Goal: Navigation & Orientation: Find specific page/section

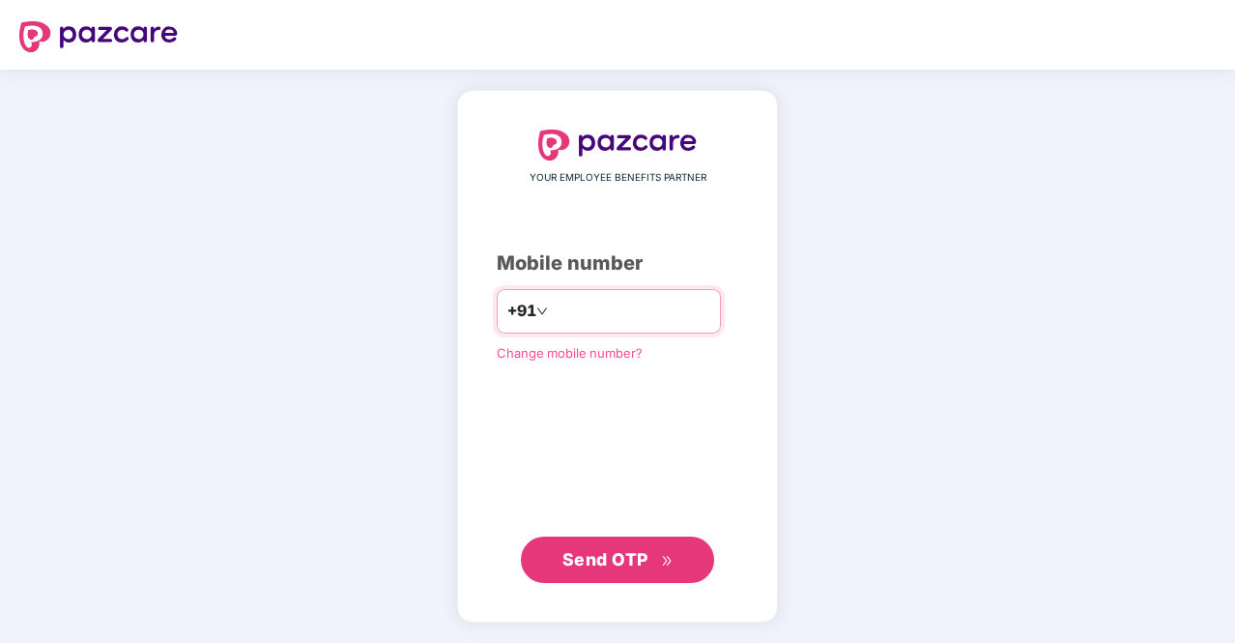
click at [657, 316] on input "number" at bounding box center [631, 311] width 158 height 31
type input "**********"
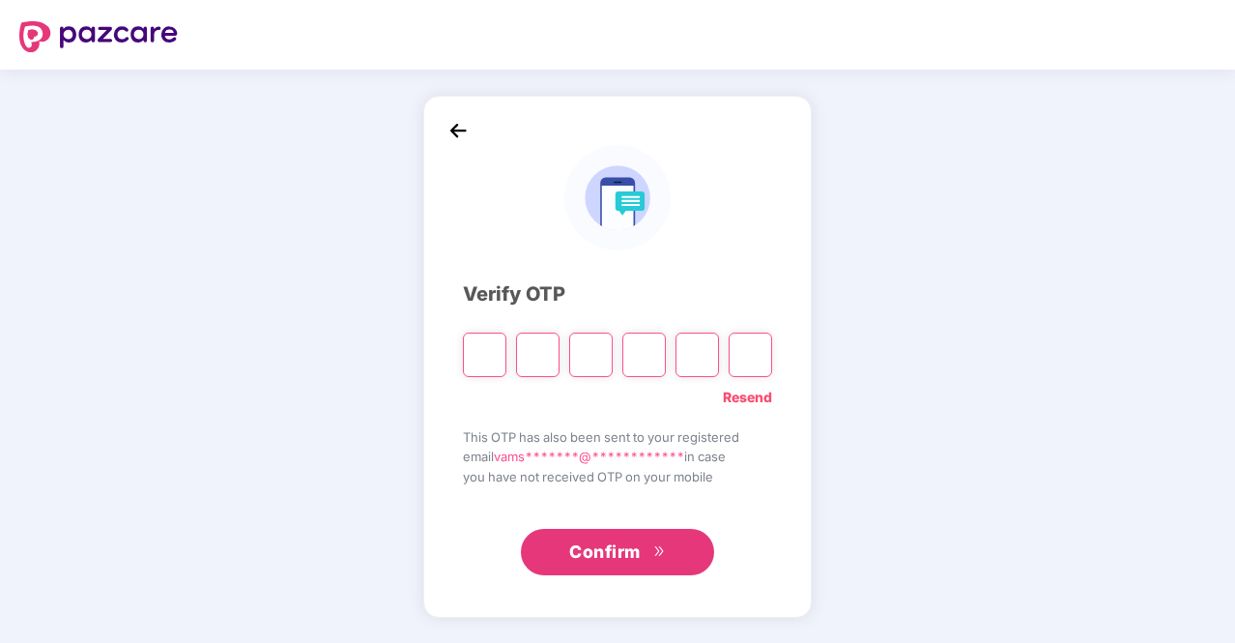
type input "*"
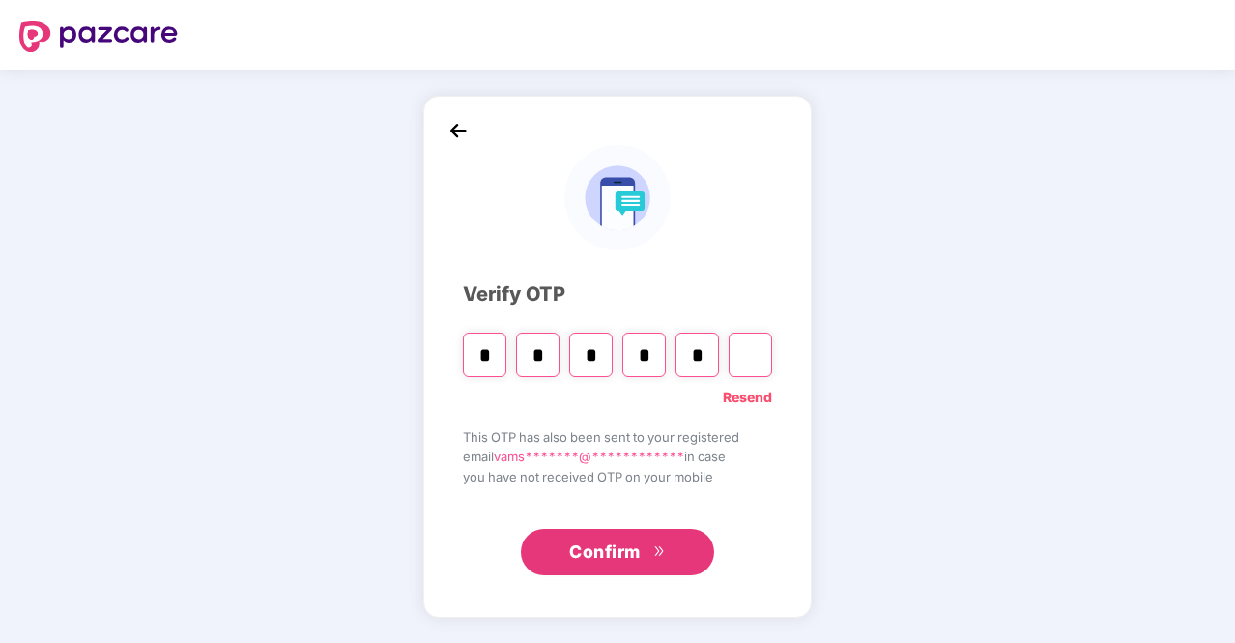
type input "*"
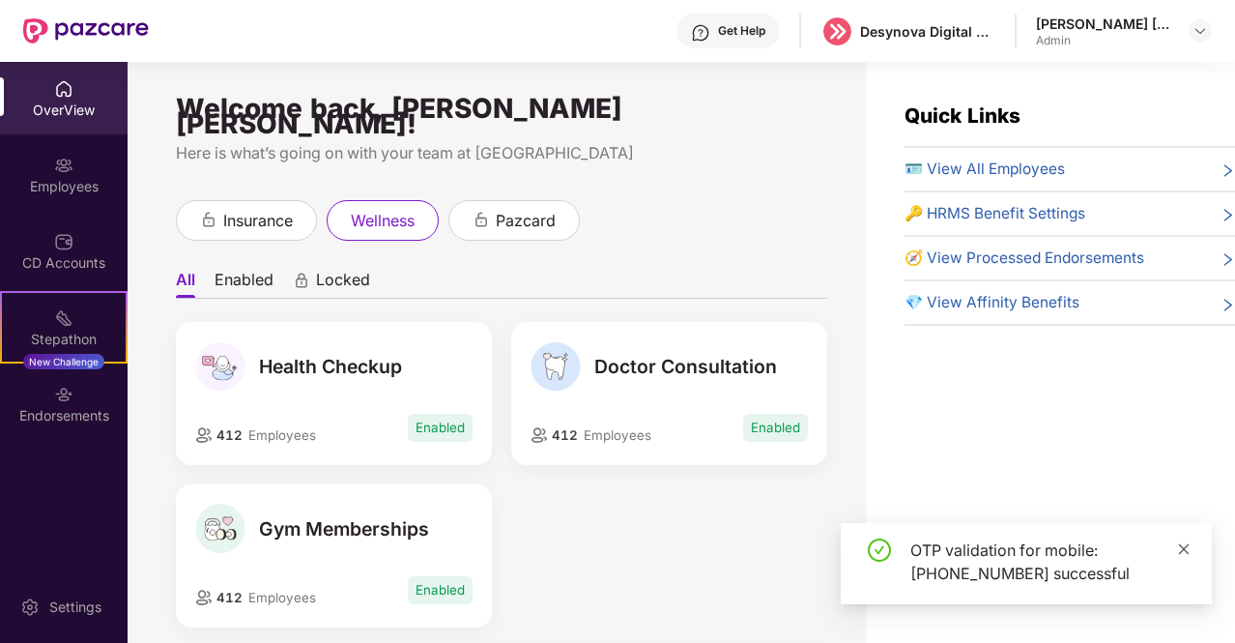
click at [1185, 550] on icon "close" at bounding box center [1184, 548] width 11 height 11
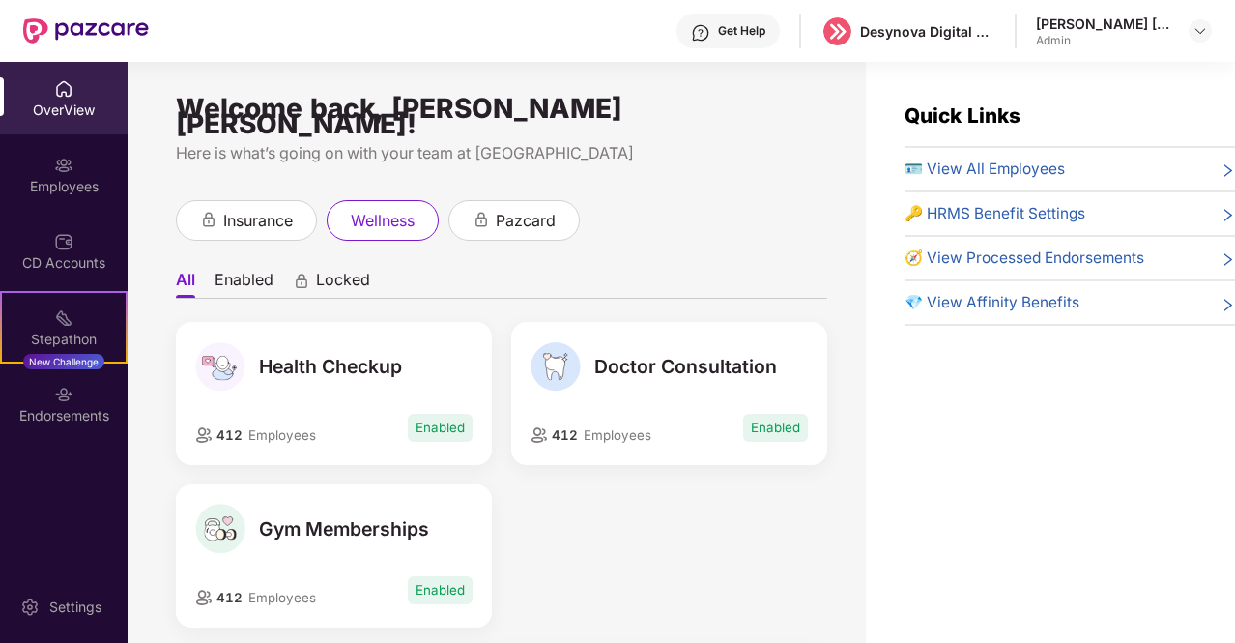
drag, startPoint x: 1182, startPoint y: 22, endPoint x: 1216, endPoint y: 35, distance: 37.0
click at [1183, 22] on div "[PERSON_NAME] [PERSON_NAME]" at bounding box center [1124, 31] width 176 height 34
click at [1187, 33] on div "[PERSON_NAME] [PERSON_NAME]" at bounding box center [1124, 31] width 176 height 34
click at [1196, 32] on img at bounding box center [1199, 30] width 15 height 15
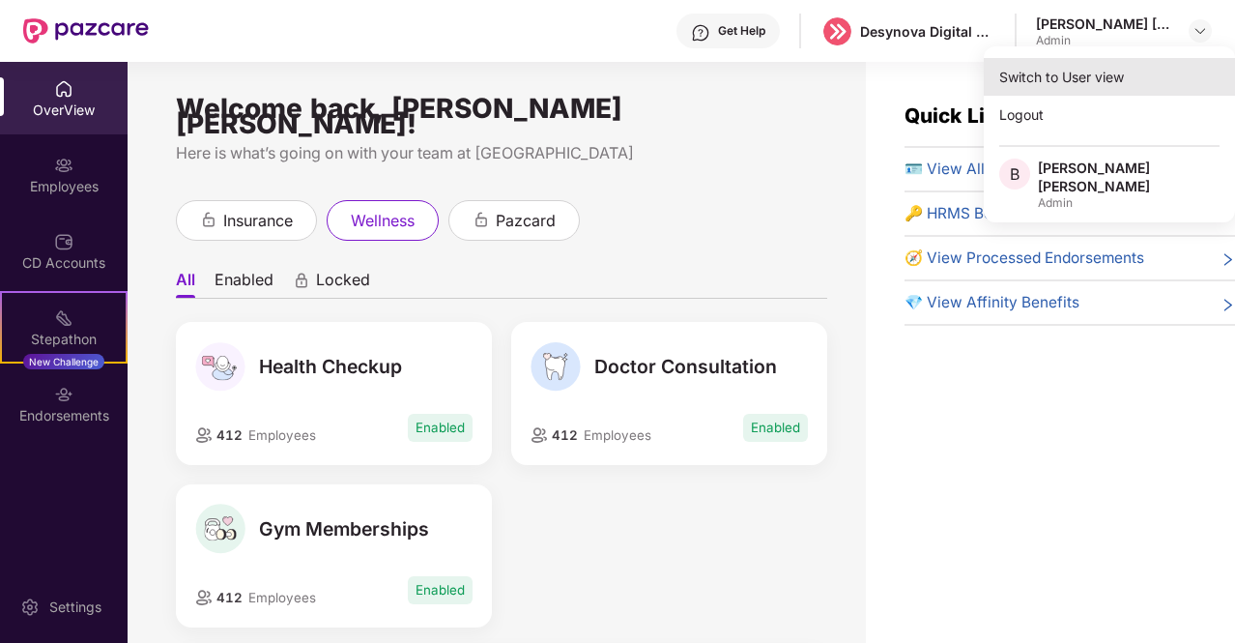
click at [1080, 77] on div "Switch to User view" at bounding box center [1109, 77] width 251 height 38
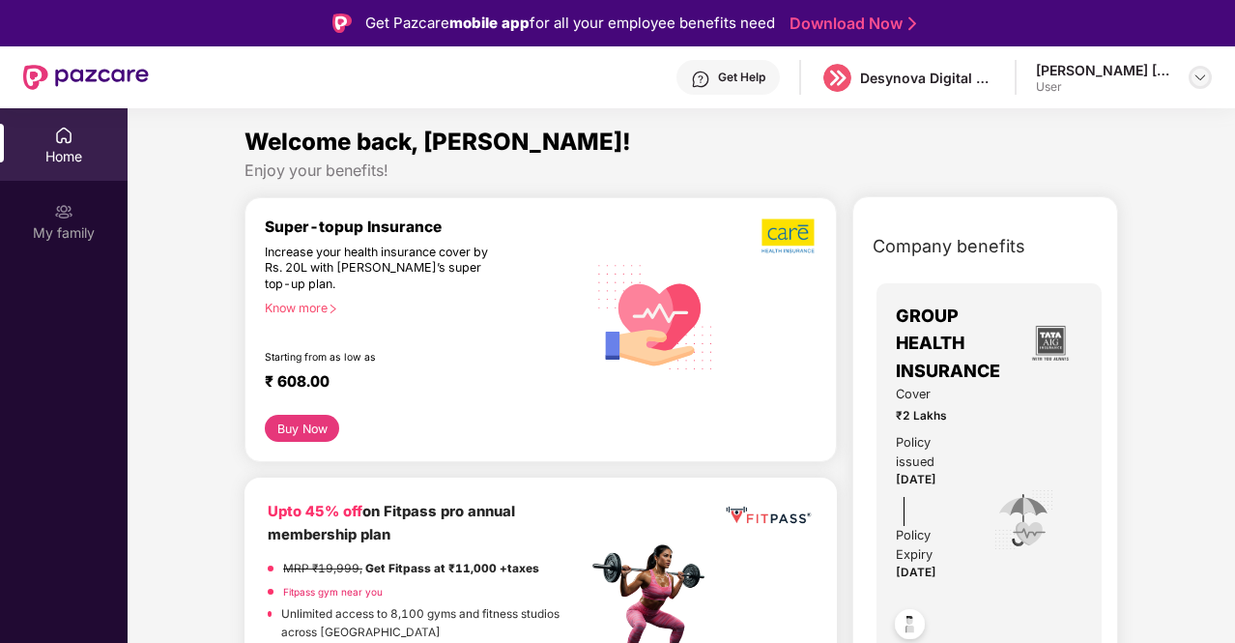
click at [1204, 75] on img at bounding box center [1199, 77] width 15 height 15
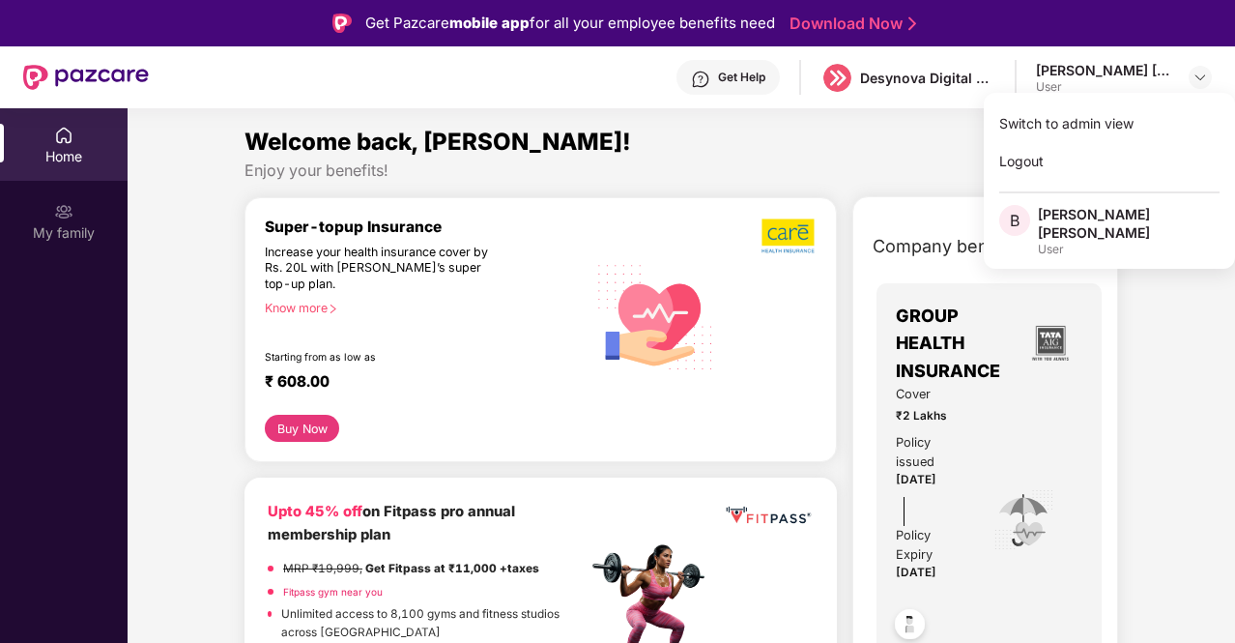
click at [1084, 77] on div "[PERSON_NAME] [PERSON_NAME]" at bounding box center [1103, 70] width 135 height 18
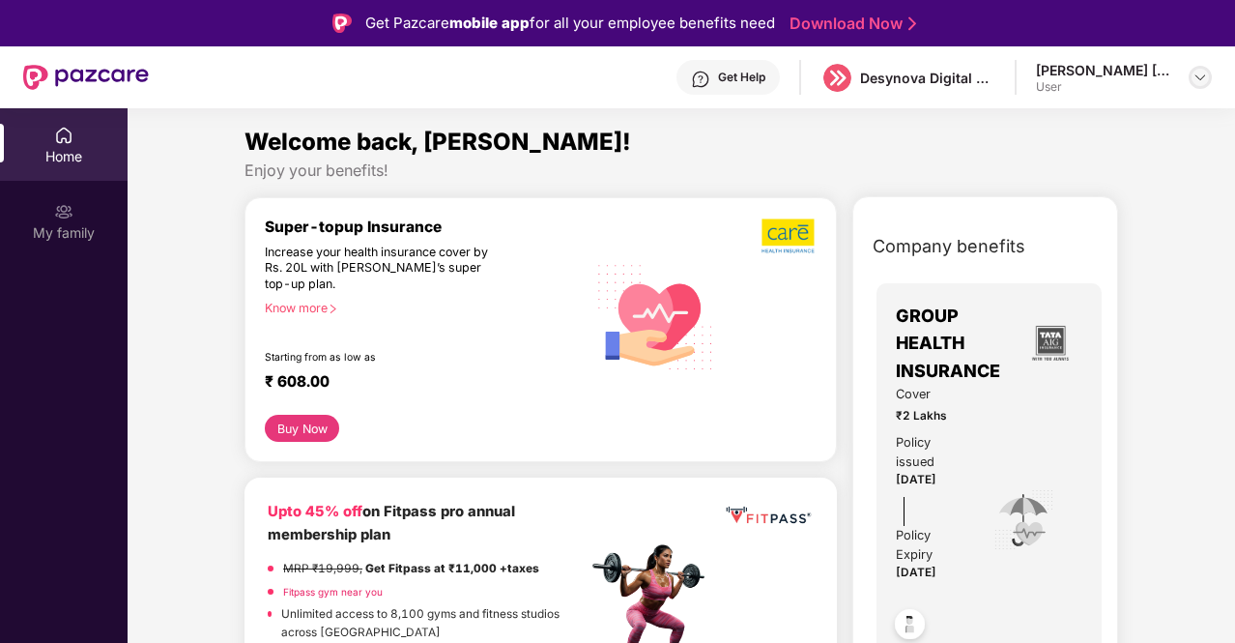
click at [1201, 75] on img at bounding box center [1199, 77] width 15 height 15
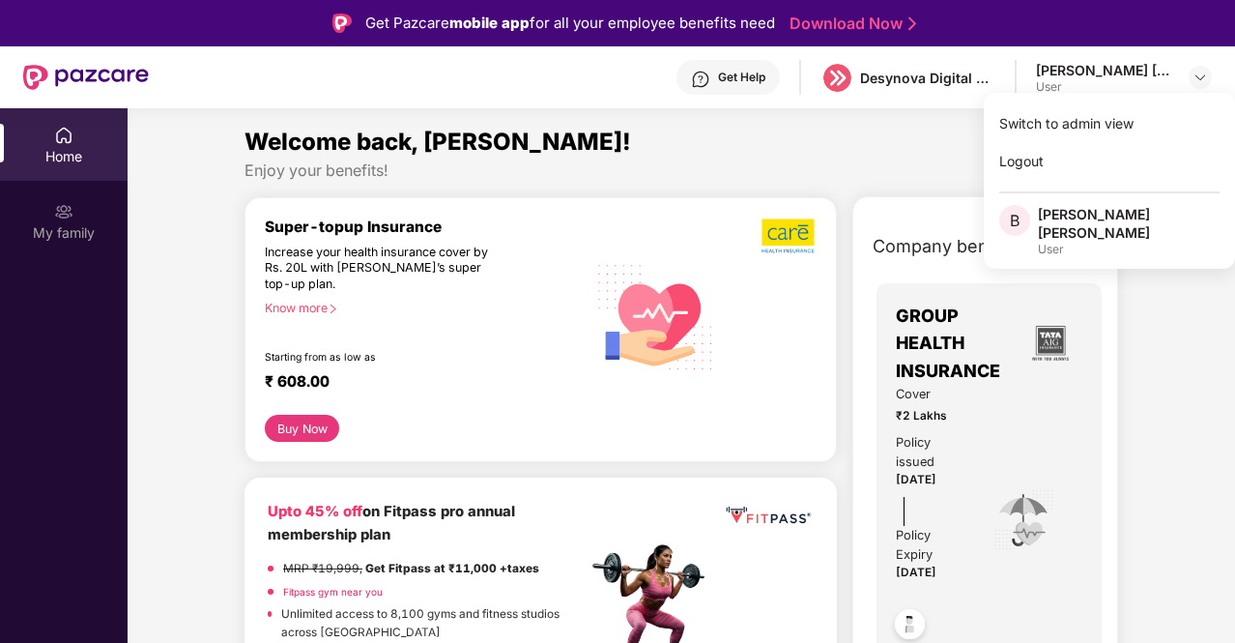
click at [856, 132] on div "Welcome back, [PERSON_NAME]!" at bounding box center [680, 142] width 873 height 37
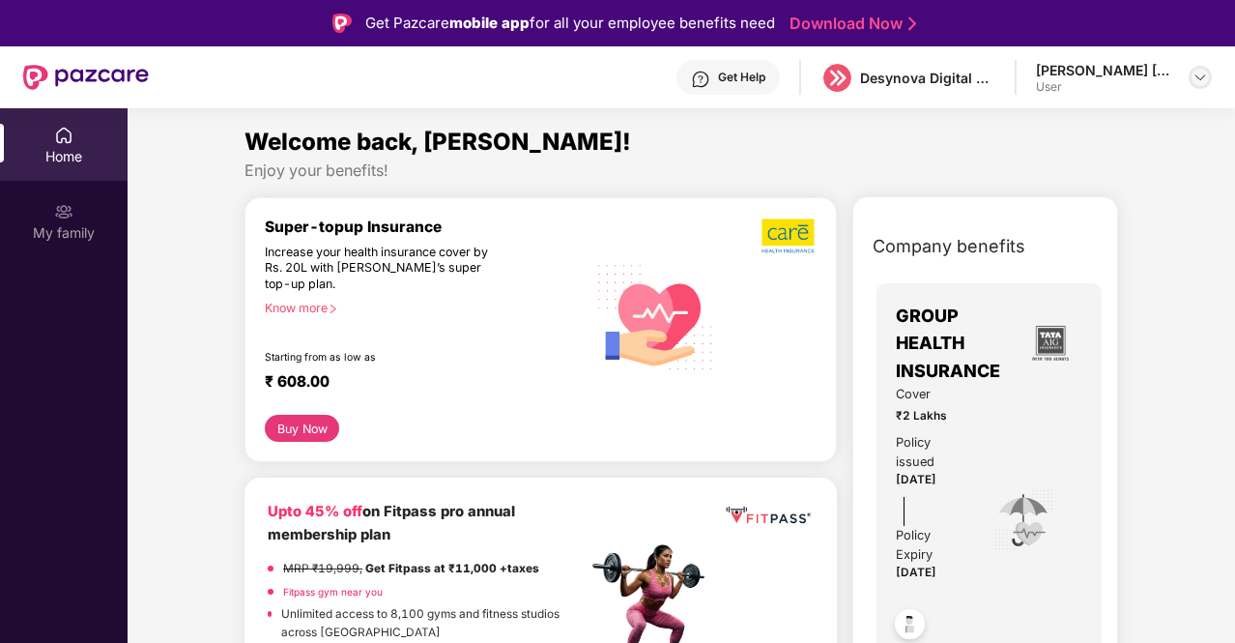
click at [1198, 78] on img at bounding box center [1199, 77] width 15 height 15
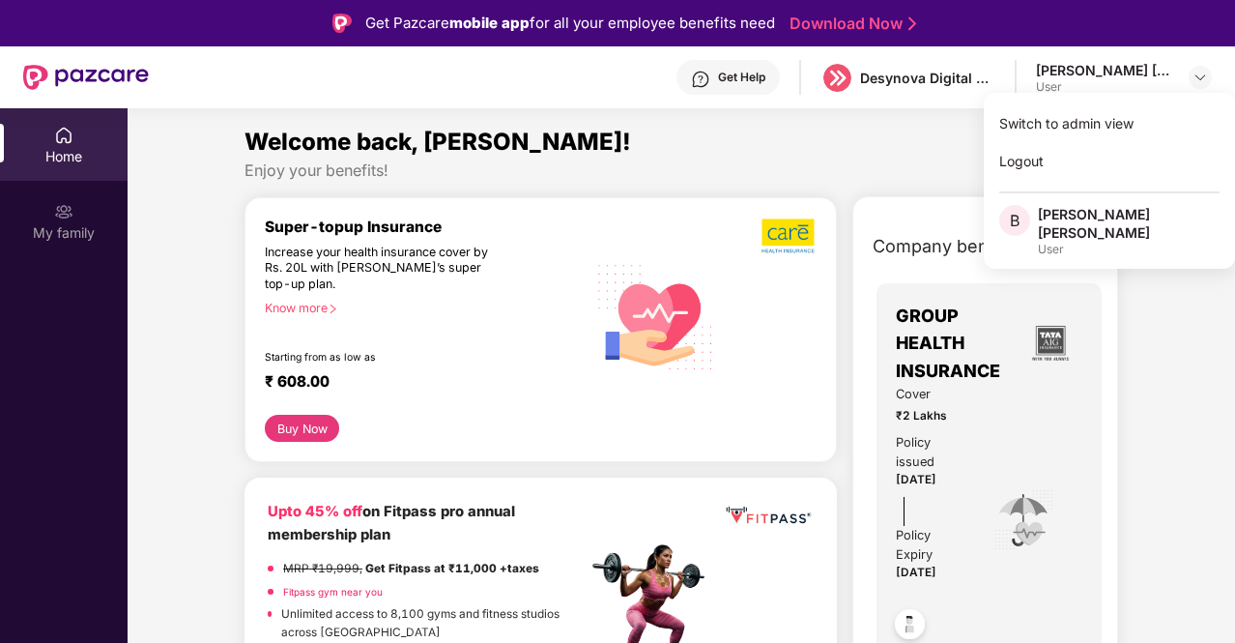
click at [924, 131] on div "Welcome back, [PERSON_NAME]!" at bounding box center [680, 142] width 873 height 37
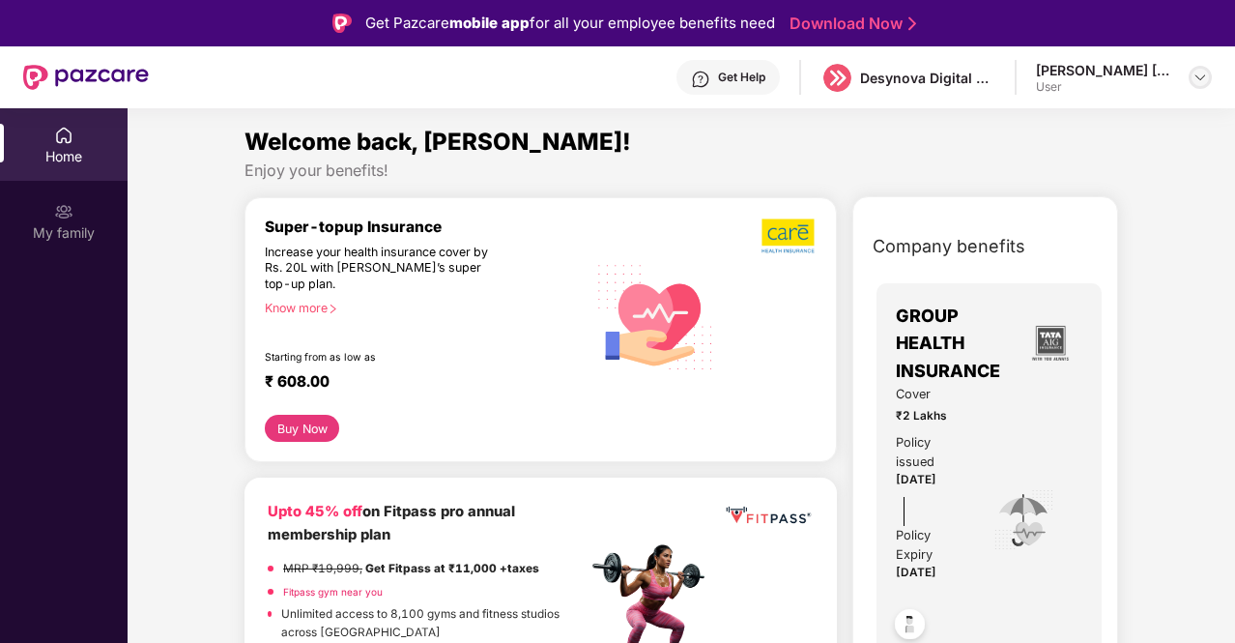
click at [1210, 78] on div at bounding box center [1199, 77] width 23 height 23
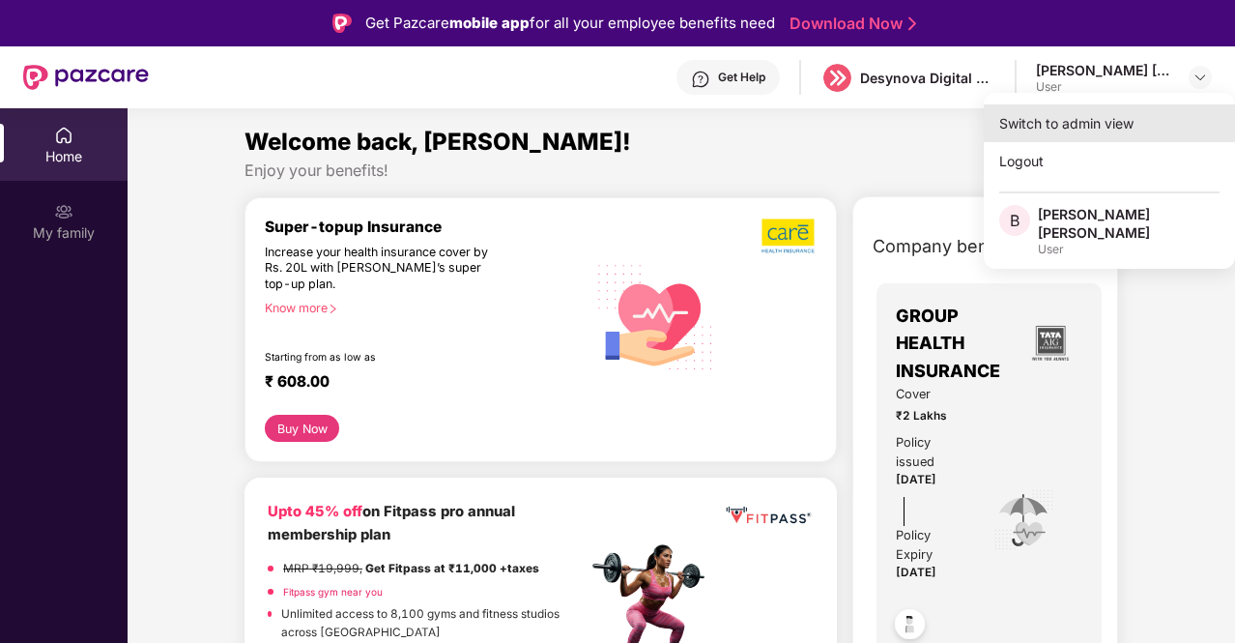
click at [1086, 120] on div "Switch to admin view" at bounding box center [1109, 123] width 251 height 38
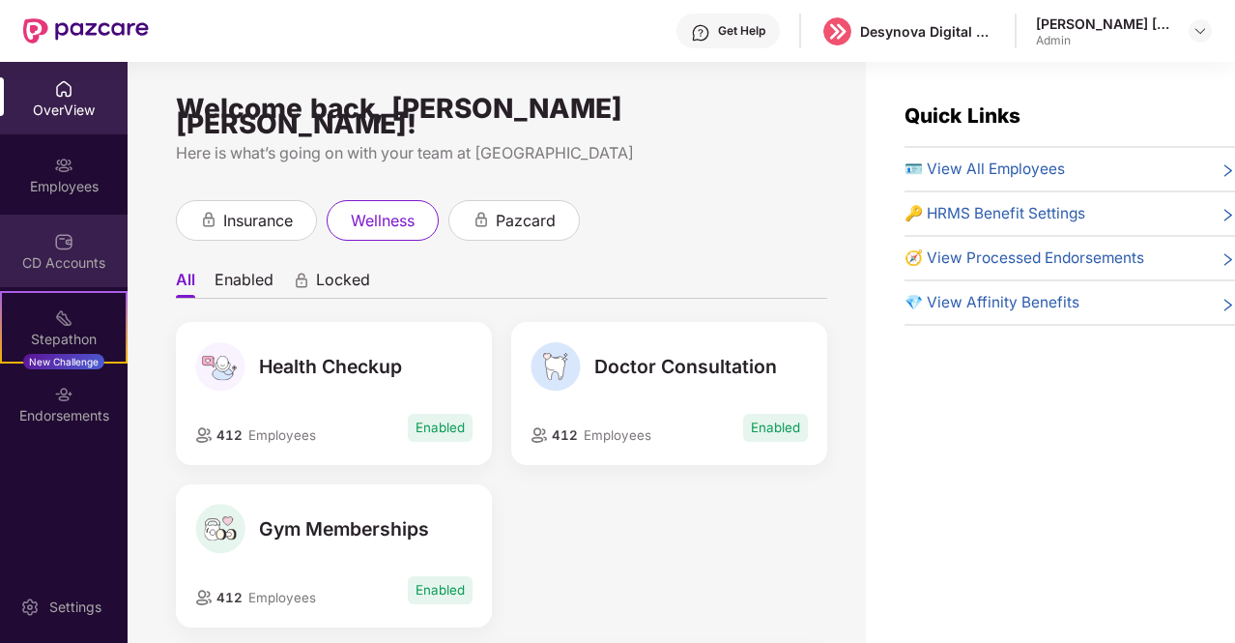
click at [72, 242] on img at bounding box center [63, 241] width 19 height 19
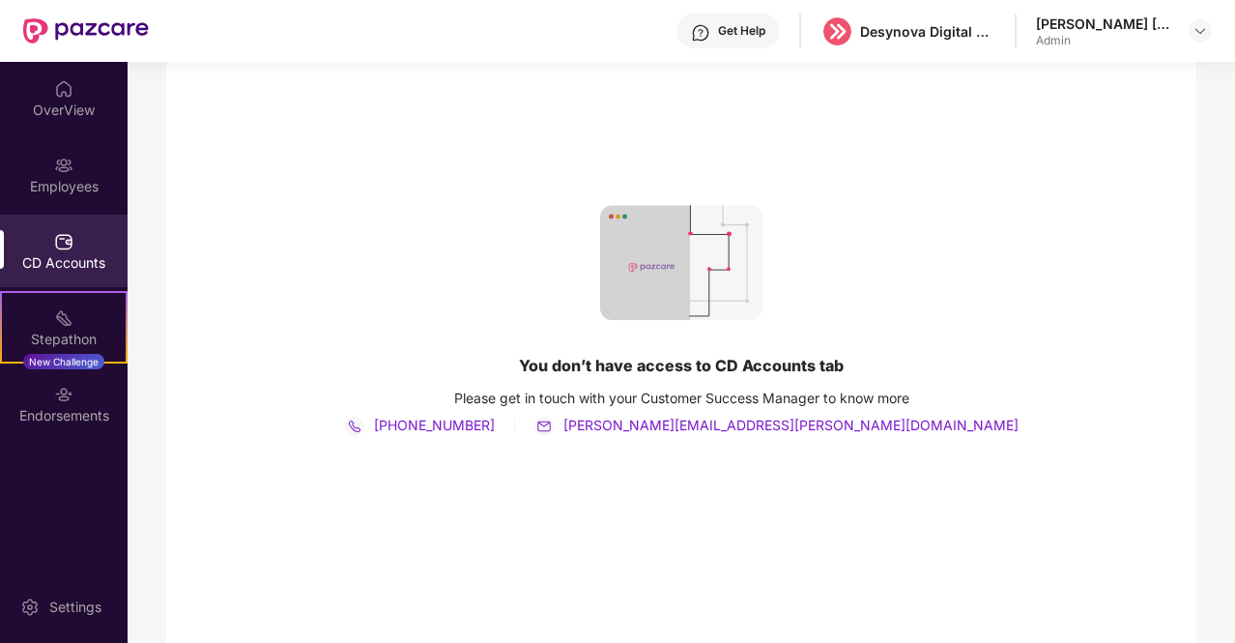
scroll to position [218, 0]
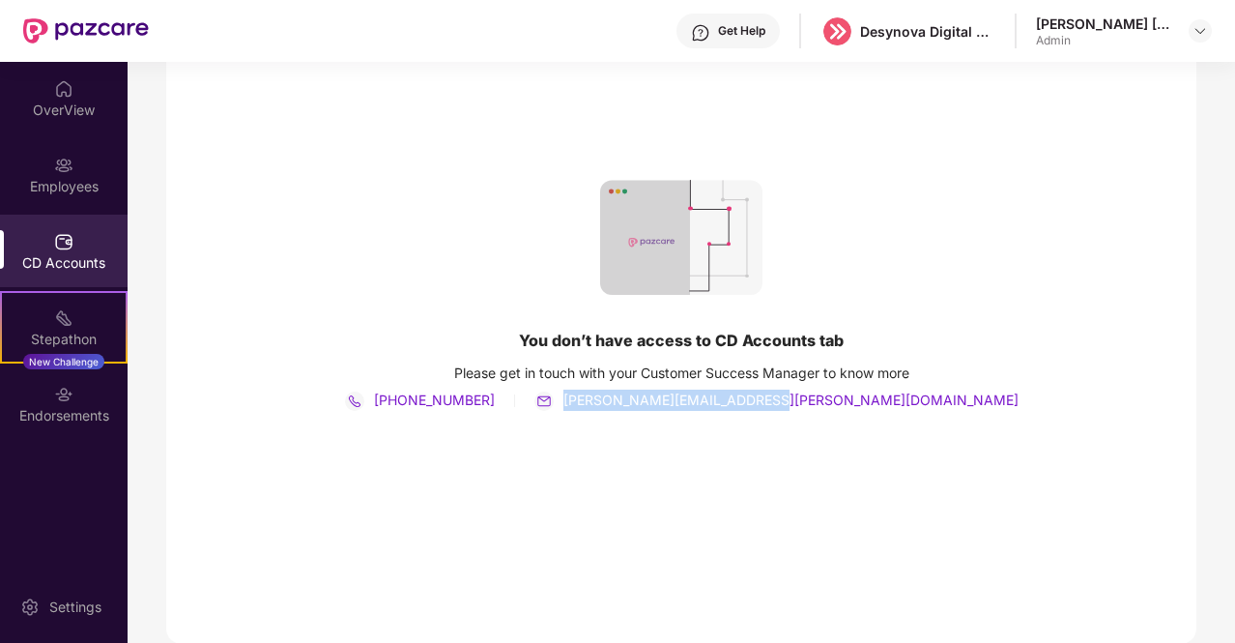
drag, startPoint x: 908, startPoint y: 399, endPoint x: 677, endPoint y: 406, distance: 231.0
click at [677, 406] on div "You don’t have access to CD Accounts tab Please get in touch with your Customer…" at bounding box center [681, 296] width 1030 height 696
copy span "[PERSON_NAME][EMAIL_ADDRESS][PERSON_NAME][DOMAIN_NAME]"
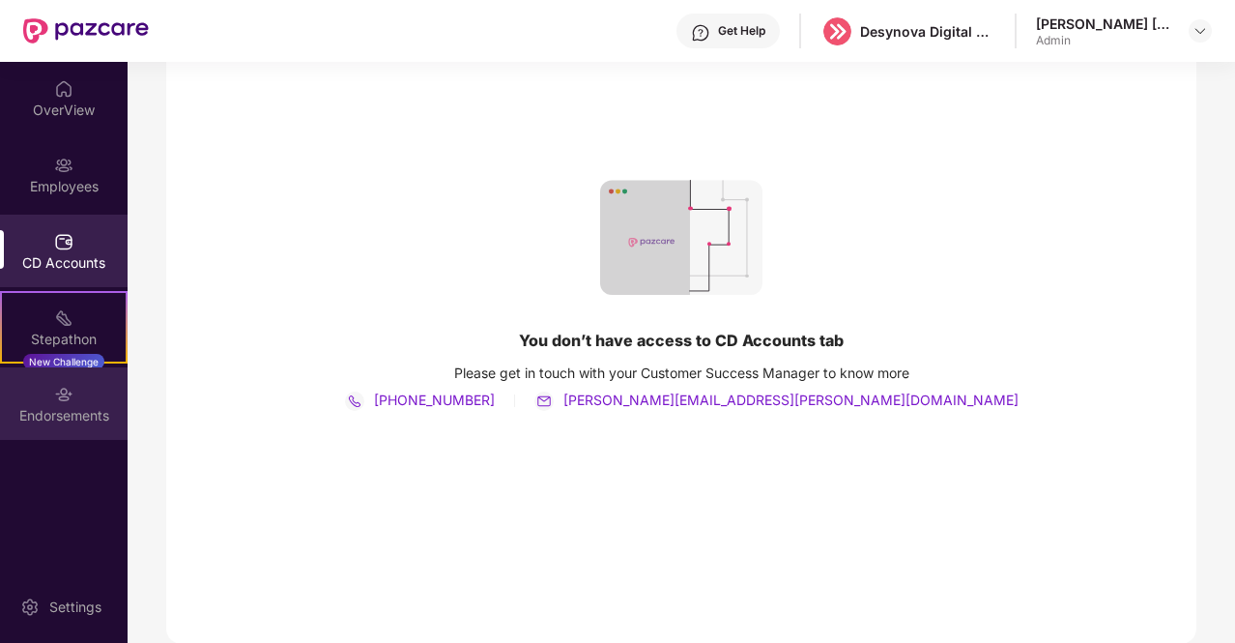
click at [60, 411] on div "Endorsements" at bounding box center [64, 415] width 128 height 19
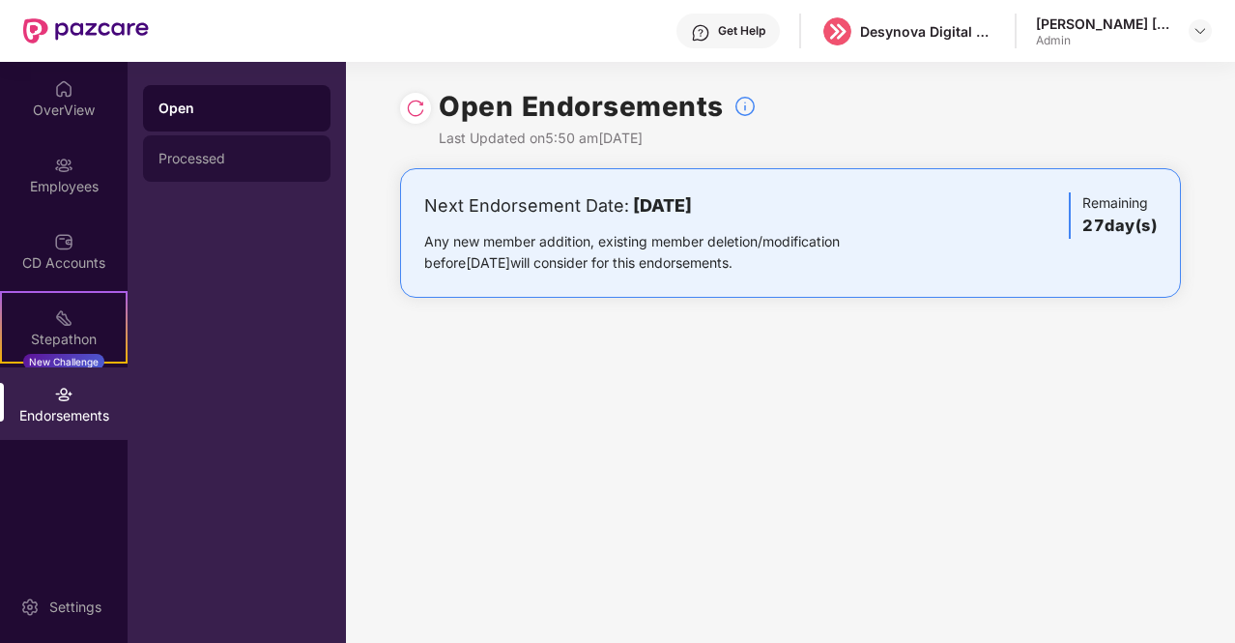
click at [276, 146] on div "Processed" at bounding box center [236, 158] width 187 height 46
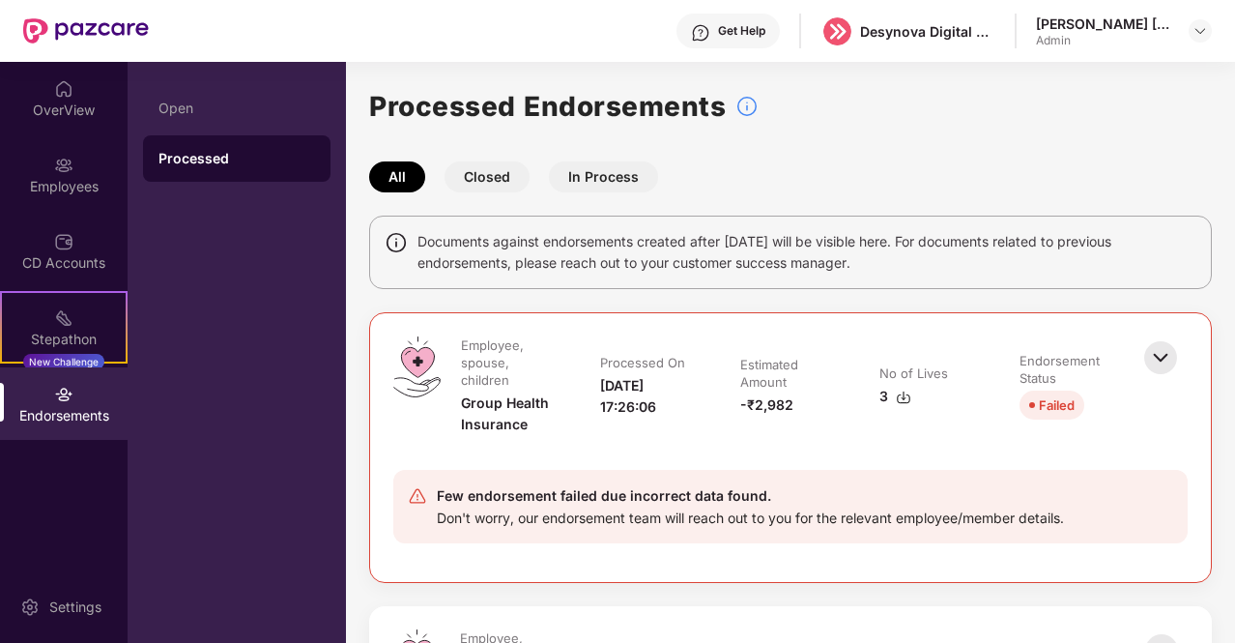
click at [520, 164] on button "Closed" at bounding box center [486, 176] width 85 height 31
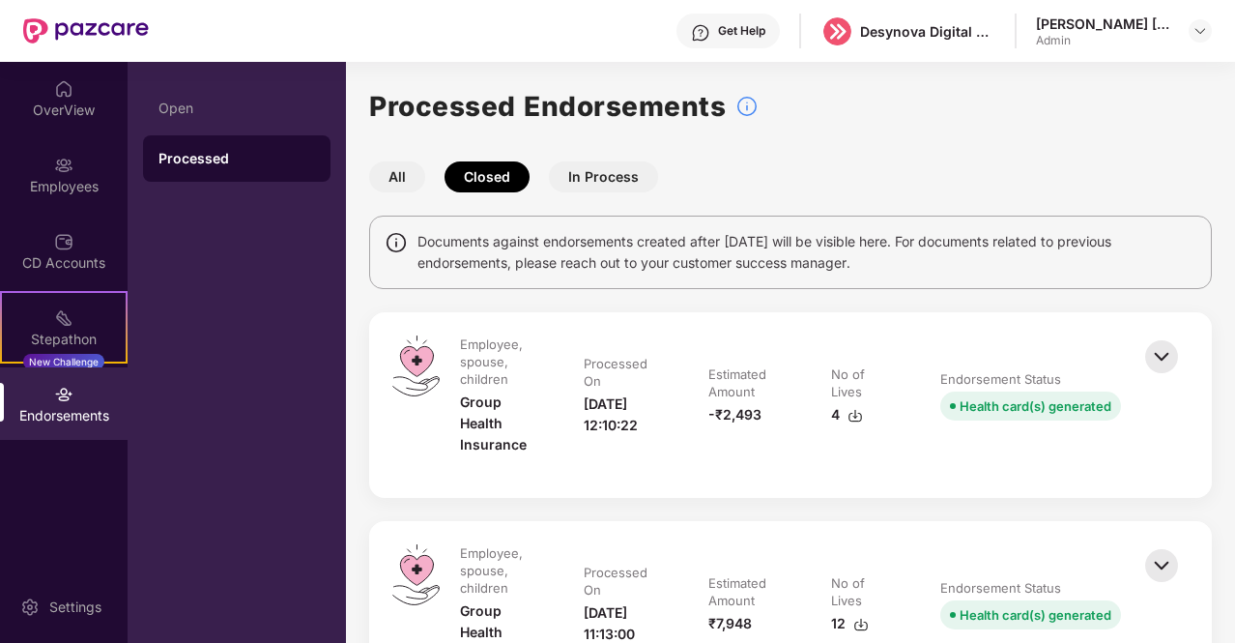
click at [587, 175] on button "In Process" at bounding box center [603, 176] width 109 height 31
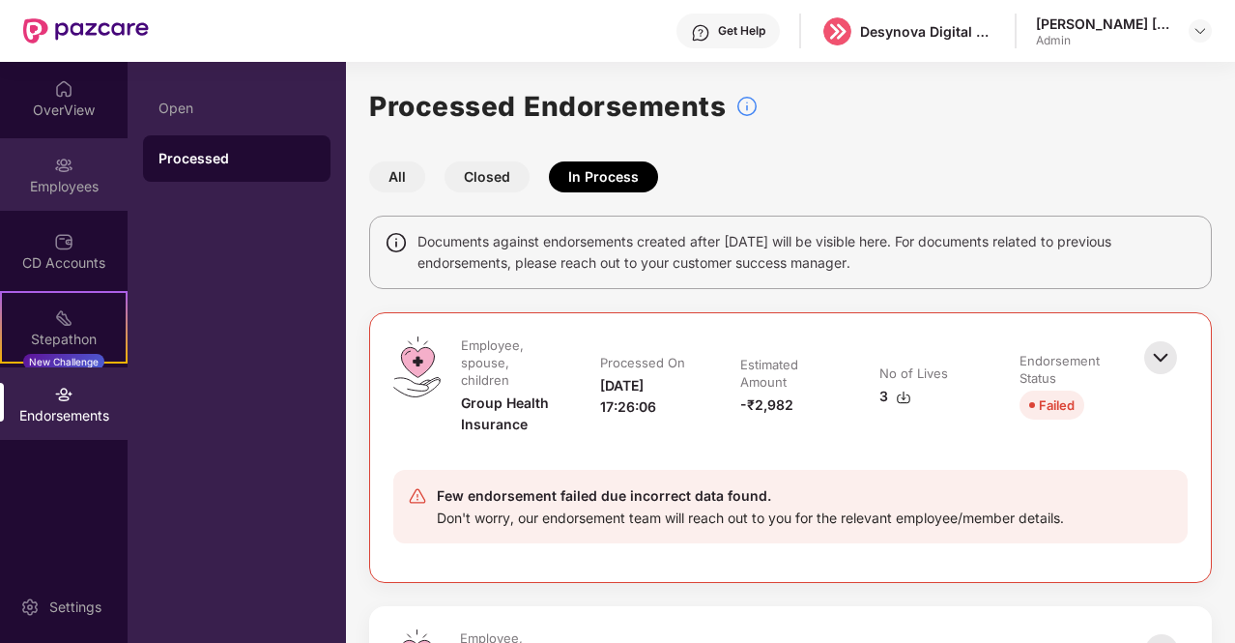
click at [72, 156] on img at bounding box center [63, 165] width 19 height 19
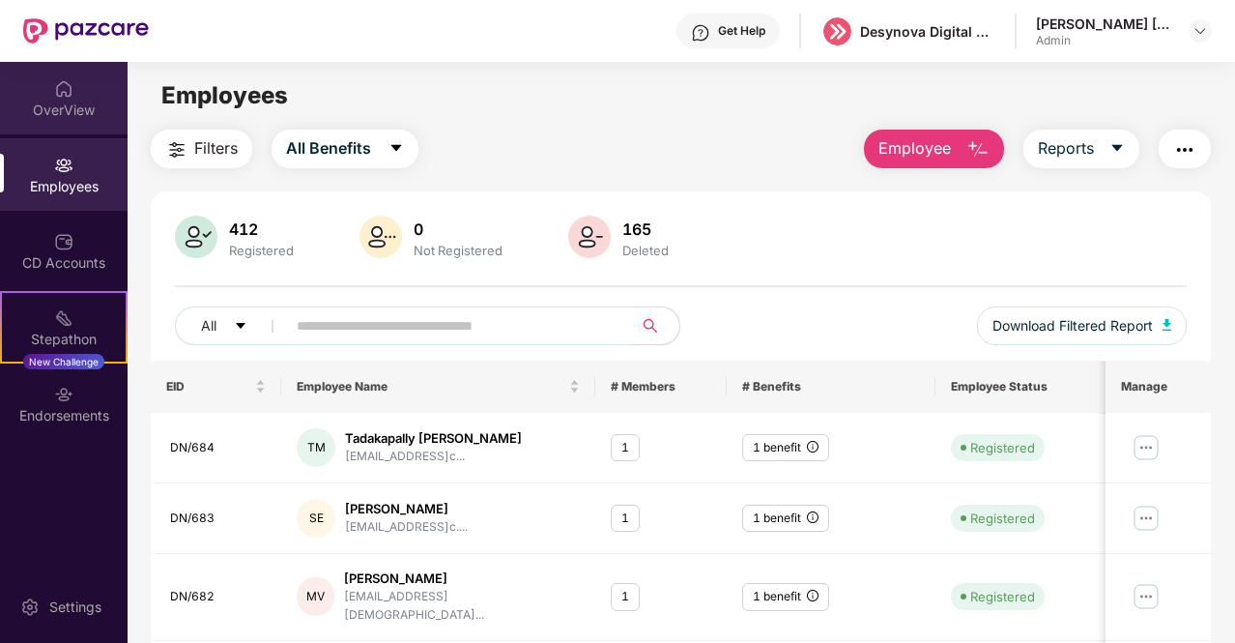
click at [70, 103] on div "OverView" at bounding box center [64, 109] width 128 height 19
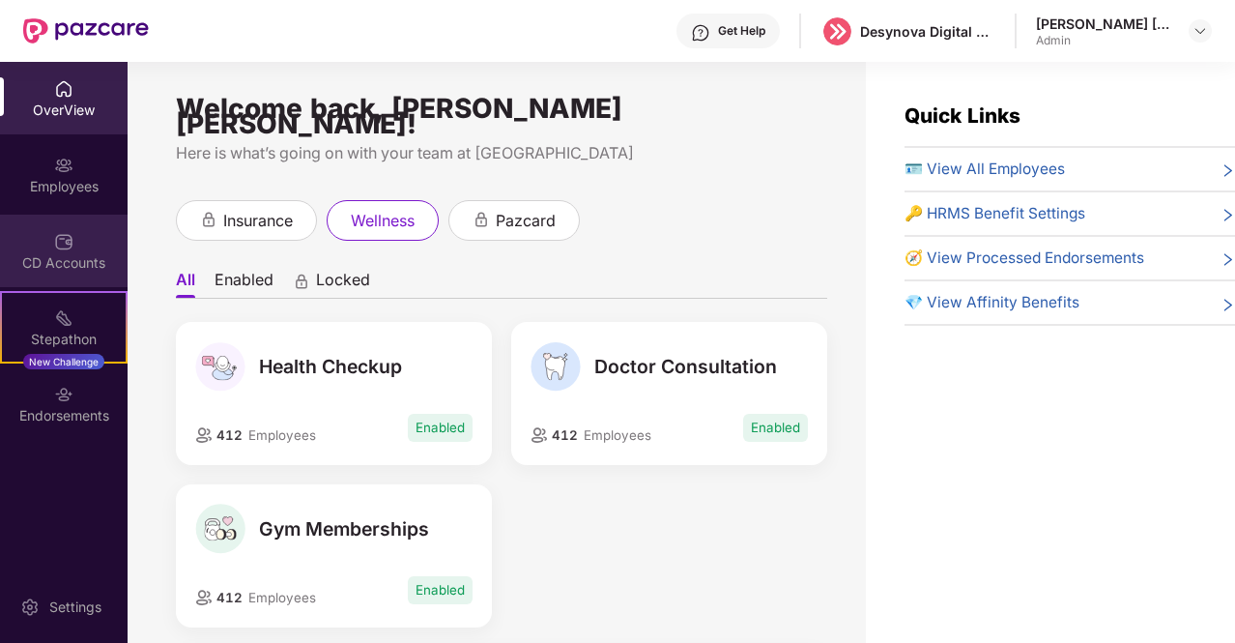
click at [83, 253] on div "CD Accounts" at bounding box center [64, 262] width 128 height 19
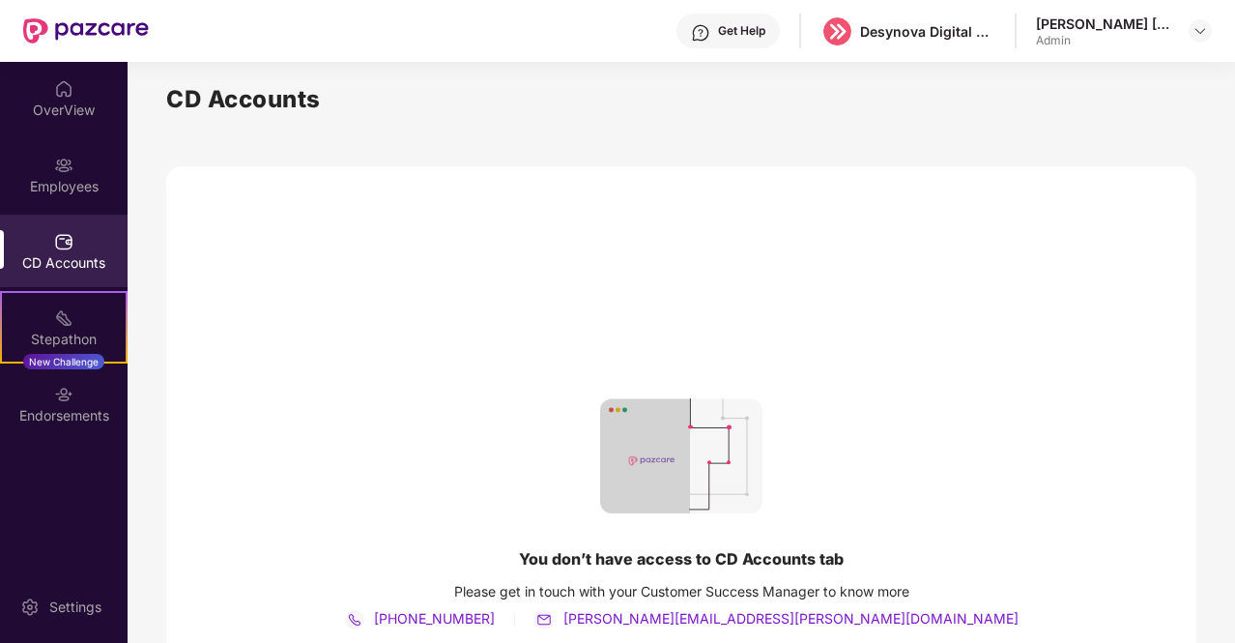
click at [1169, 88] on div "CD Accounts You don’t have access to CD Accounts tab Please get in touch with y…" at bounding box center [681, 471] width 1030 height 781
